Goal: Transaction & Acquisition: Purchase product/service

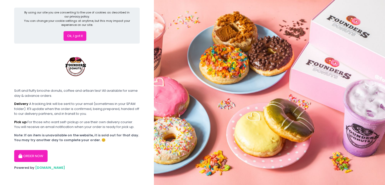
click at [80, 35] on button "Ok, I got it" at bounding box center [75, 36] width 23 height 10
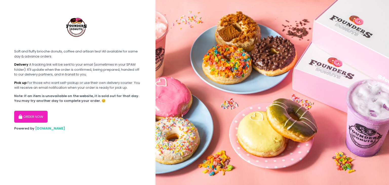
click at [30, 120] on button "ORDER NOW" at bounding box center [30, 117] width 33 height 12
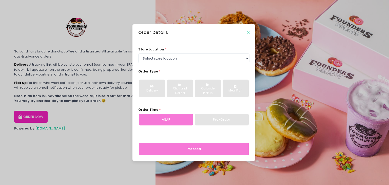
click at [249, 31] on icon "Close" at bounding box center [248, 33] width 3 height 4
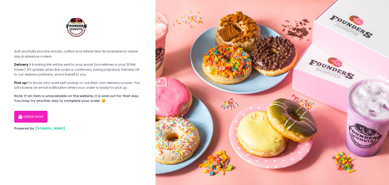
click at [28, 121] on button "ORDER NOW" at bounding box center [30, 117] width 33 height 12
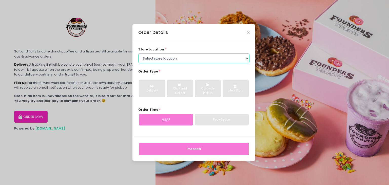
click at [158, 59] on select "Select store location Founders Donuts - Zobel Roxas Makati Founders Donuts - Ba…" at bounding box center [193, 58] width 111 height 10
select select "61a2022e41b39c710272d16a"
click at [138, 53] on select "Select store location Founders Donuts - Zobel Roxas Makati Founders Donuts - Ba…" at bounding box center [193, 58] width 111 height 10
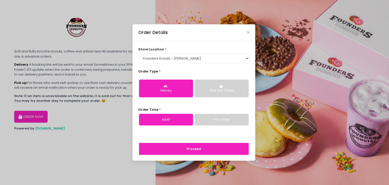
click at [167, 88] on div "Delivery" at bounding box center [166, 90] width 47 height 5
click at [185, 149] on button "Proceed" at bounding box center [194, 149] width 110 height 12
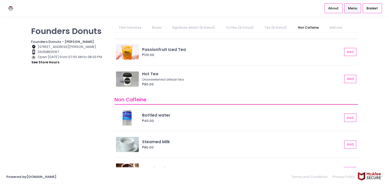
scroll to position [689, 0]
